Goal: Information Seeking & Learning: Learn about a topic

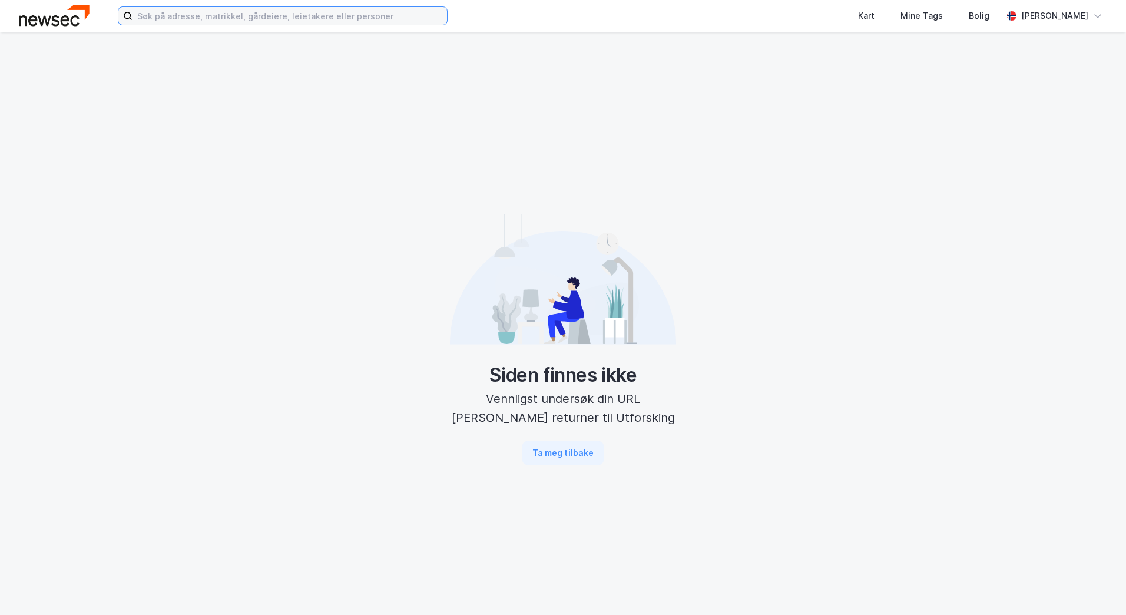
click at [258, 14] on input at bounding box center [289, 16] width 314 height 18
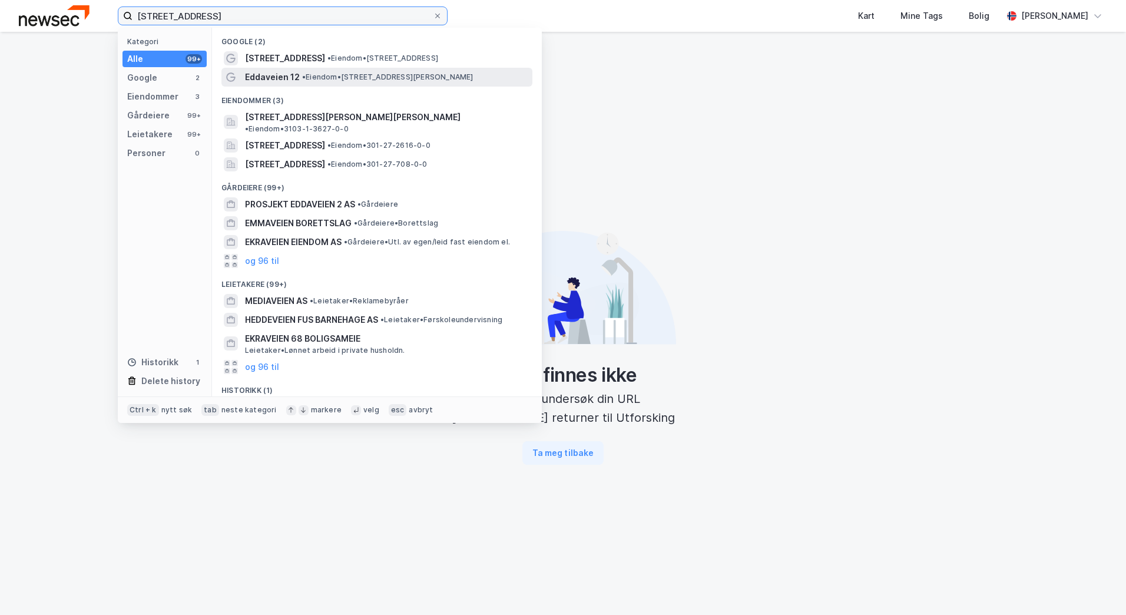
type input "[STREET_ADDRESS]"
click at [329, 75] on span "• Eiendom • [STREET_ADDRESS][PERSON_NAME]" at bounding box center [387, 76] width 171 height 9
